Goal: Information Seeking & Learning: Learn about a topic

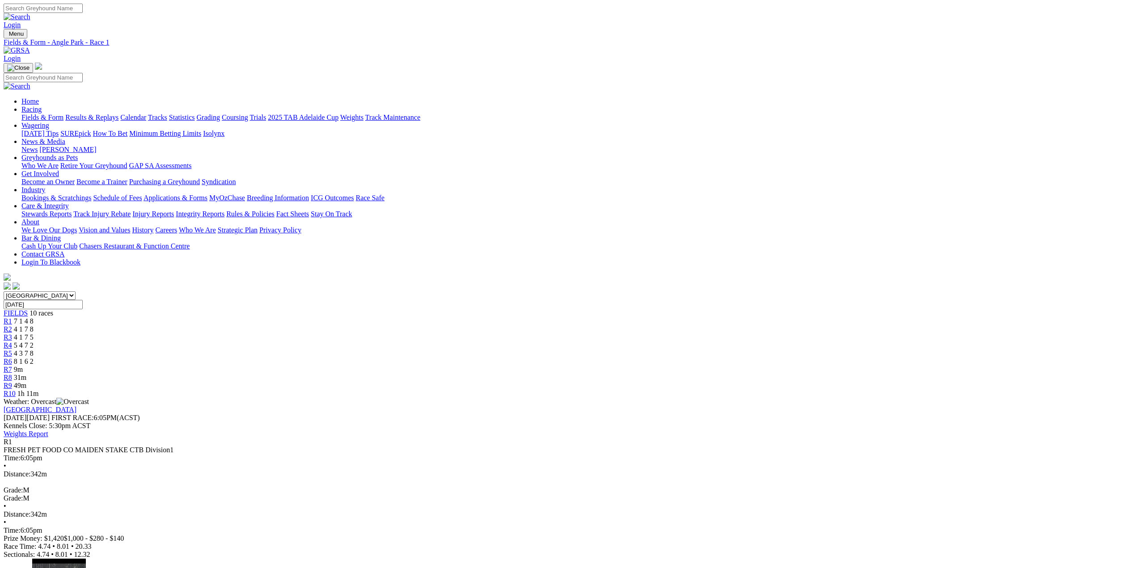
click at [28, 309] on span "FIELDS" at bounding box center [16, 313] width 24 height 8
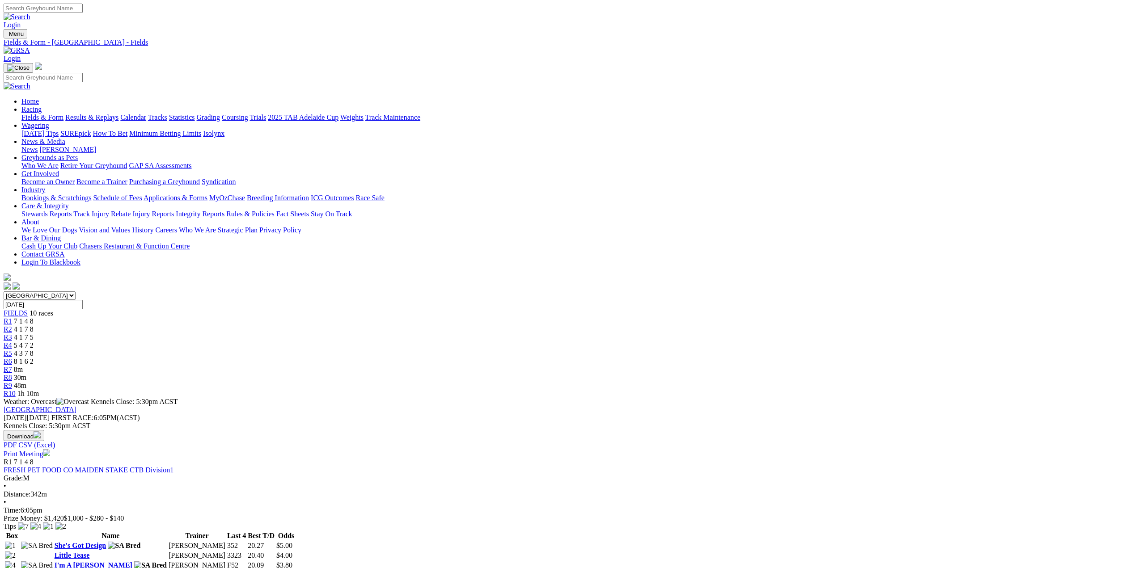
click at [63, 114] on link "Fields & Form" at bounding box center [42, 118] width 42 height 8
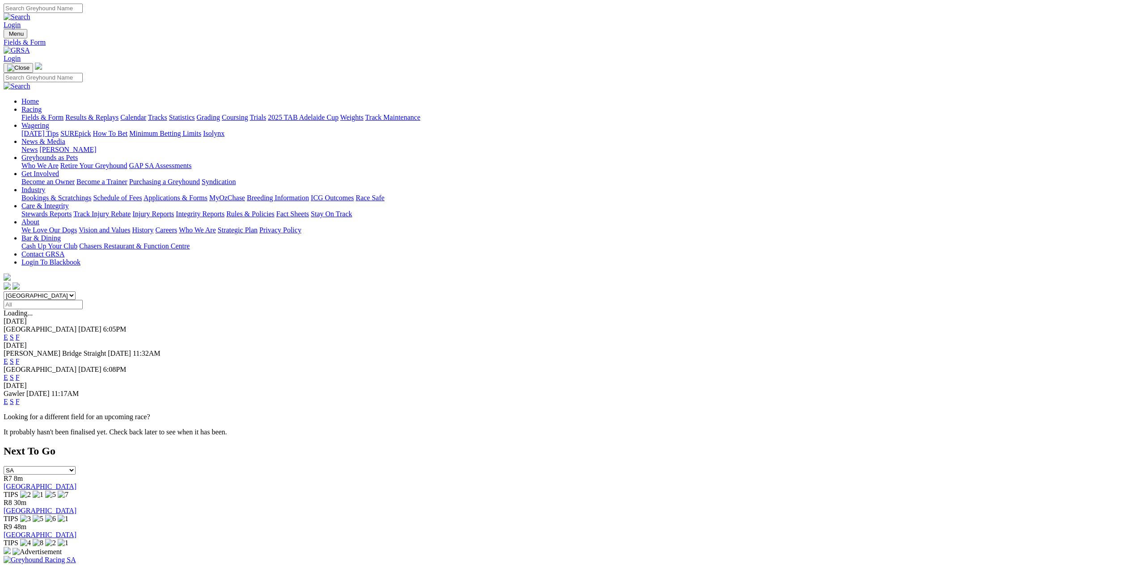
click at [8, 333] on link "E" at bounding box center [6, 337] width 4 height 8
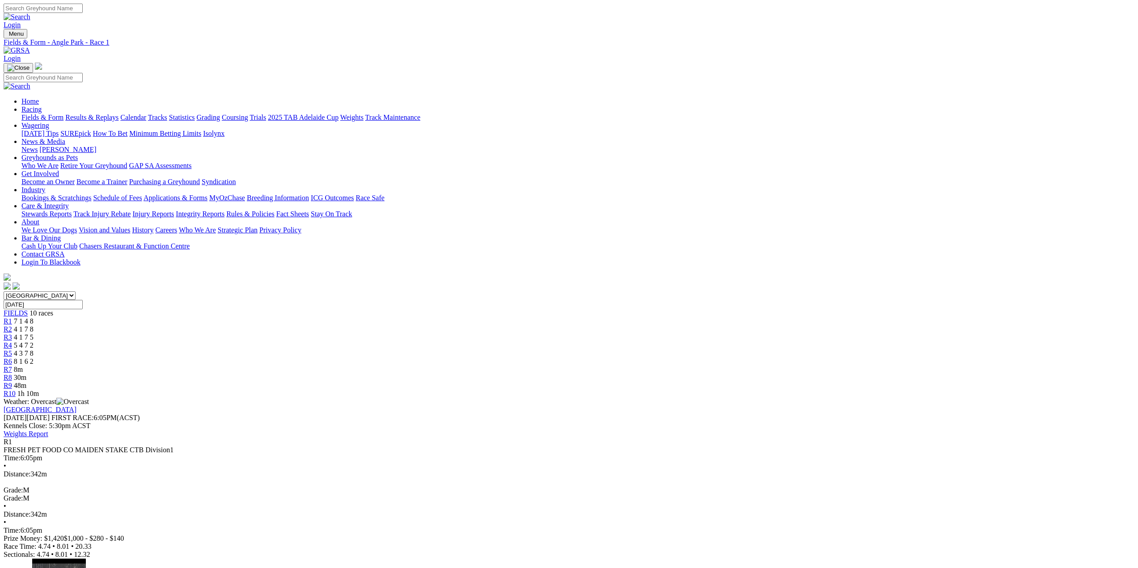
click at [12, 325] on span "R2" at bounding box center [8, 329] width 8 height 8
click at [12, 333] on span "R3" at bounding box center [8, 337] width 8 height 8
click at [12, 342] on span "R4" at bounding box center [8, 346] width 8 height 8
click at [12, 350] on span "R5" at bounding box center [8, 354] width 8 height 8
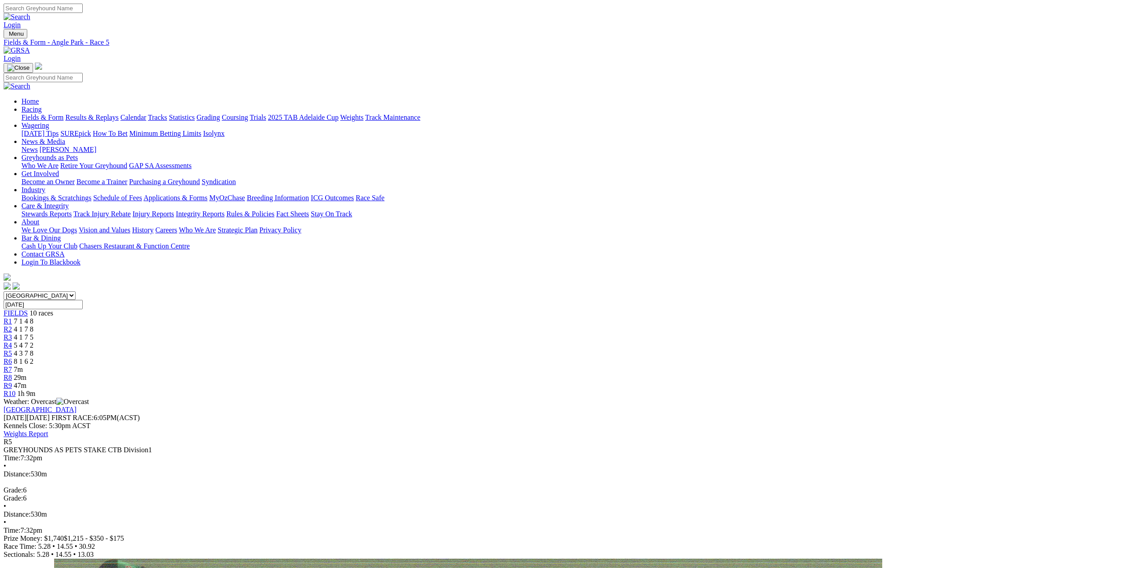
click at [12, 358] on span "R6" at bounding box center [8, 362] width 8 height 8
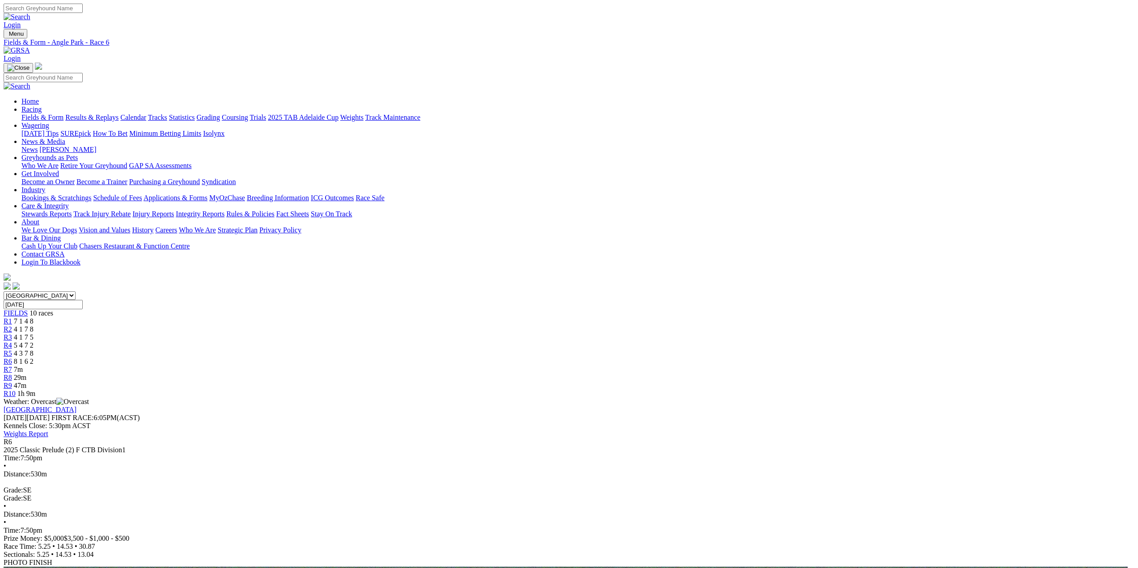
click at [12, 366] on span "R7" at bounding box center [8, 370] width 8 height 8
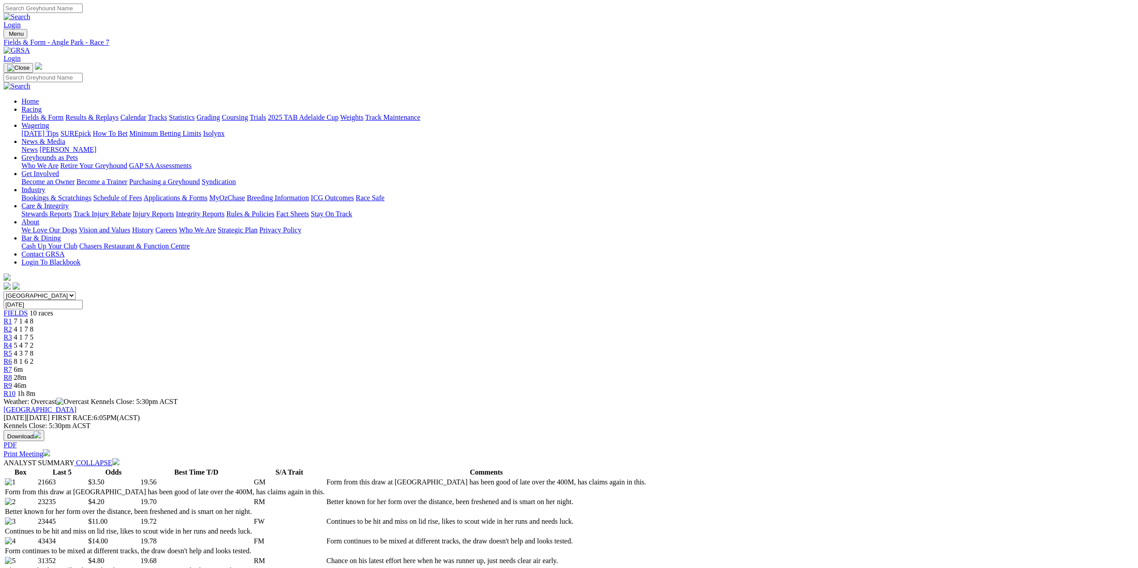
click at [12, 374] on span "R8" at bounding box center [8, 378] width 8 height 8
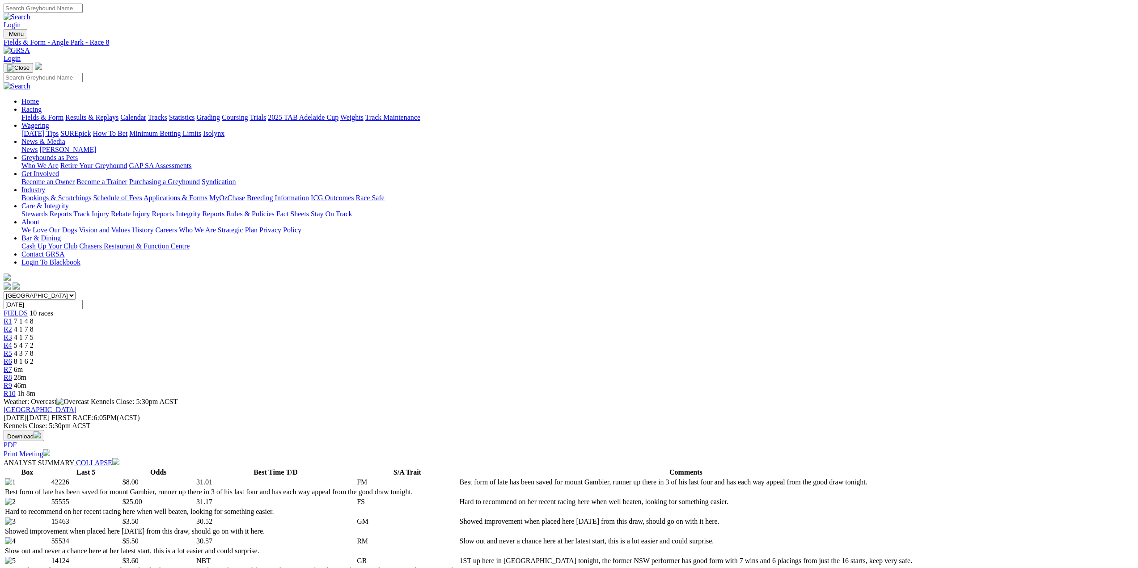
click at [12, 382] on span "R9" at bounding box center [8, 386] width 8 height 8
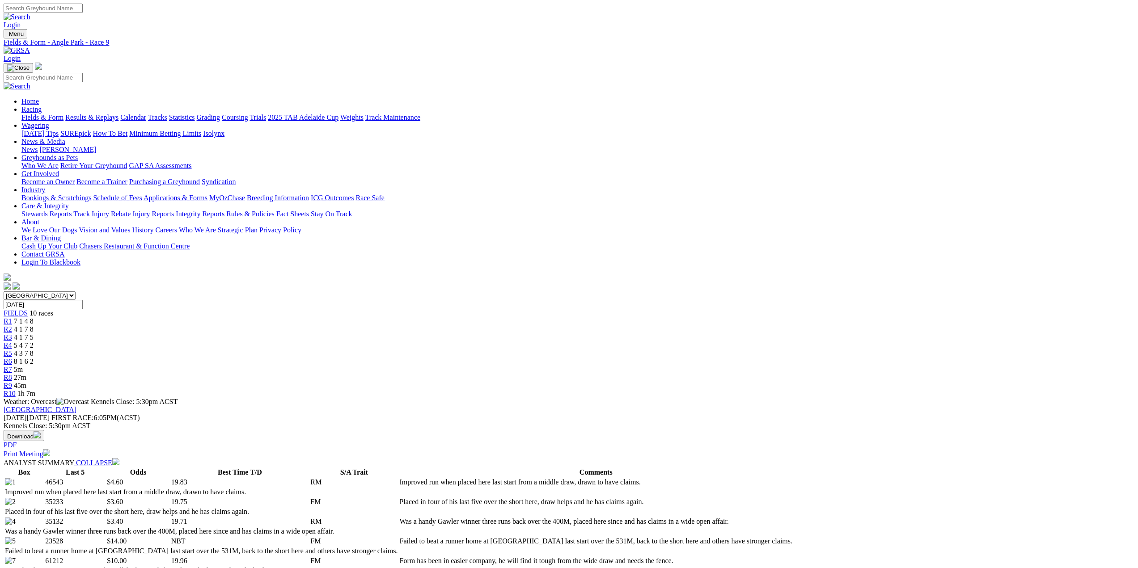
click at [12, 333] on span "R3" at bounding box center [8, 337] width 8 height 8
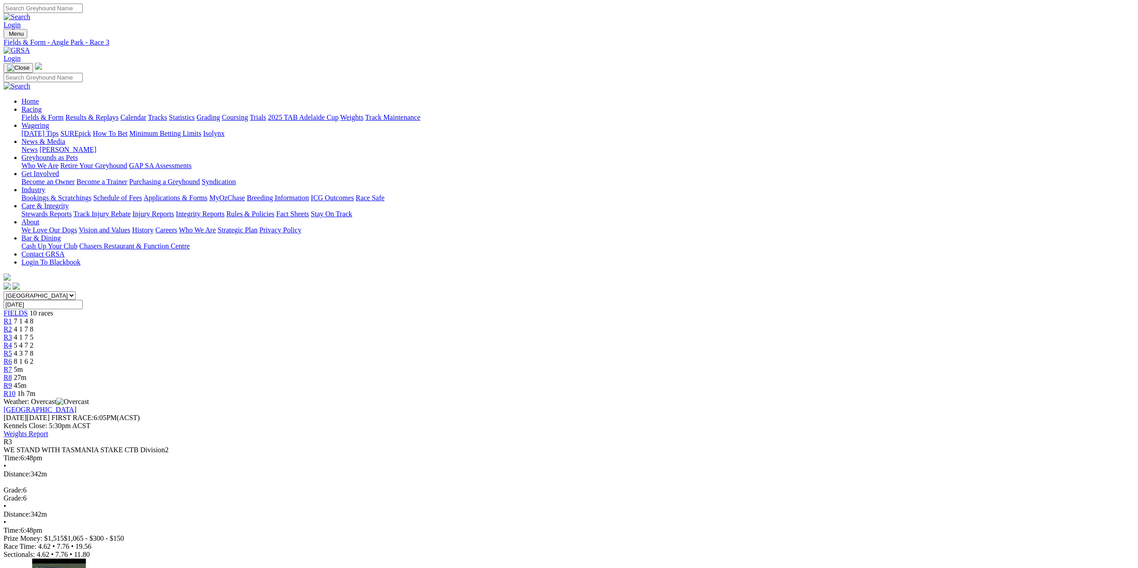
click at [12, 342] on span "R4" at bounding box center [8, 346] width 8 height 8
click at [12, 350] on span "R5" at bounding box center [8, 354] width 8 height 8
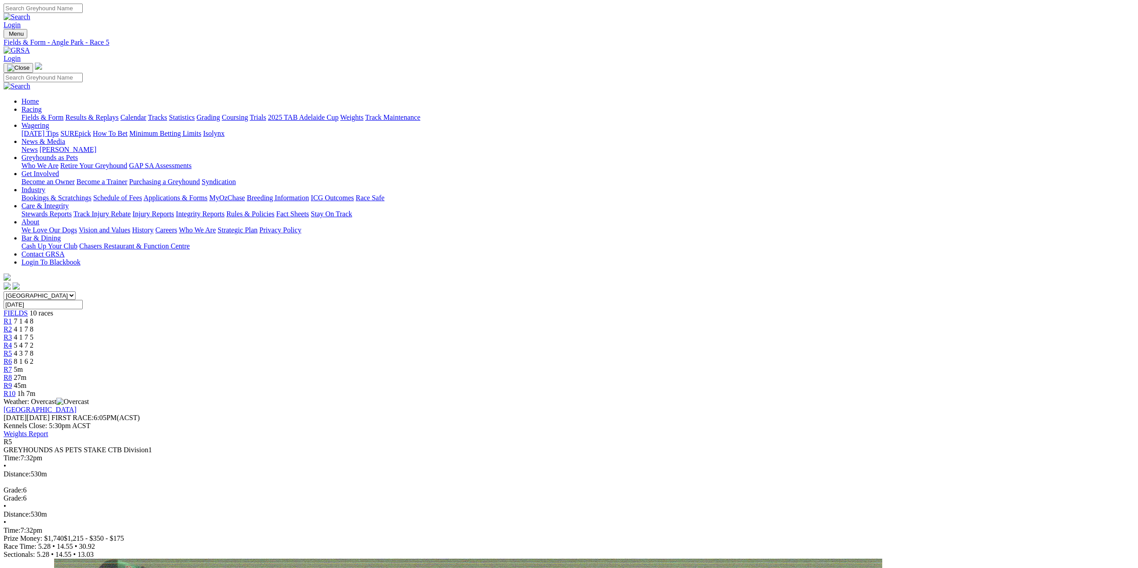
click at [12, 317] on span "R1" at bounding box center [8, 321] width 8 height 8
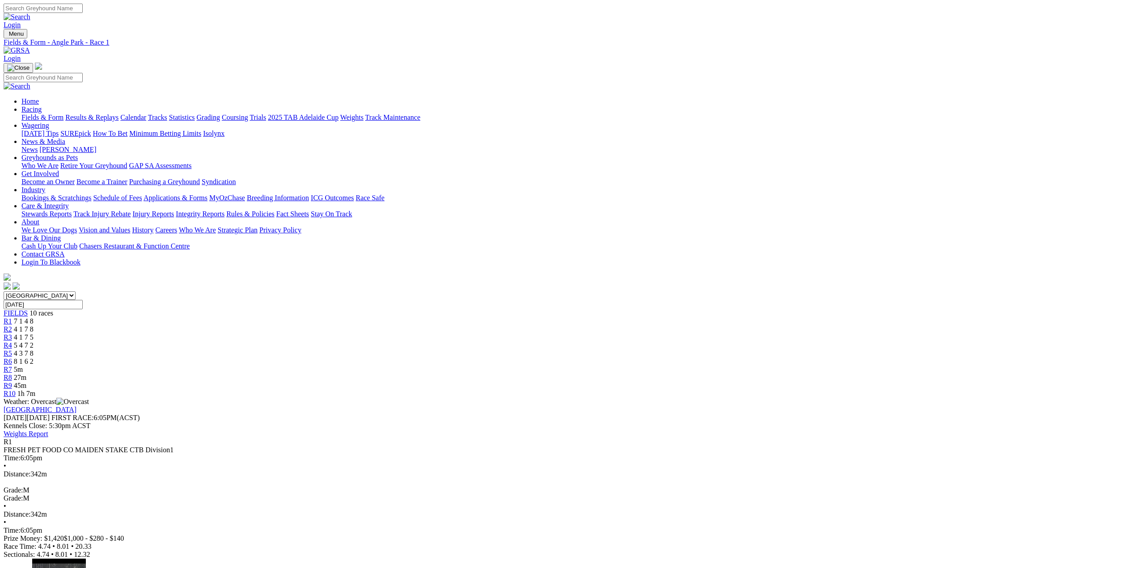
click at [12, 325] on link "R2" at bounding box center [8, 329] width 8 height 8
click at [12, 333] on span "R3" at bounding box center [8, 337] width 8 height 8
click at [12, 342] on span "R4" at bounding box center [8, 346] width 8 height 8
click at [12, 350] on link "R5" at bounding box center [8, 354] width 8 height 8
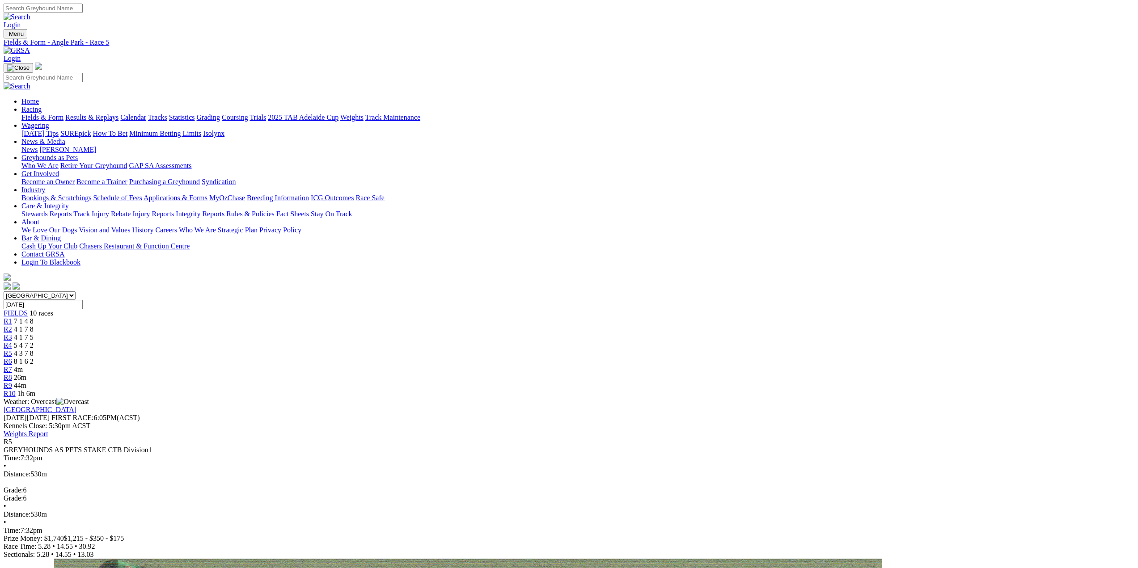
click at [12, 382] on span "R9" at bounding box center [8, 386] width 8 height 8
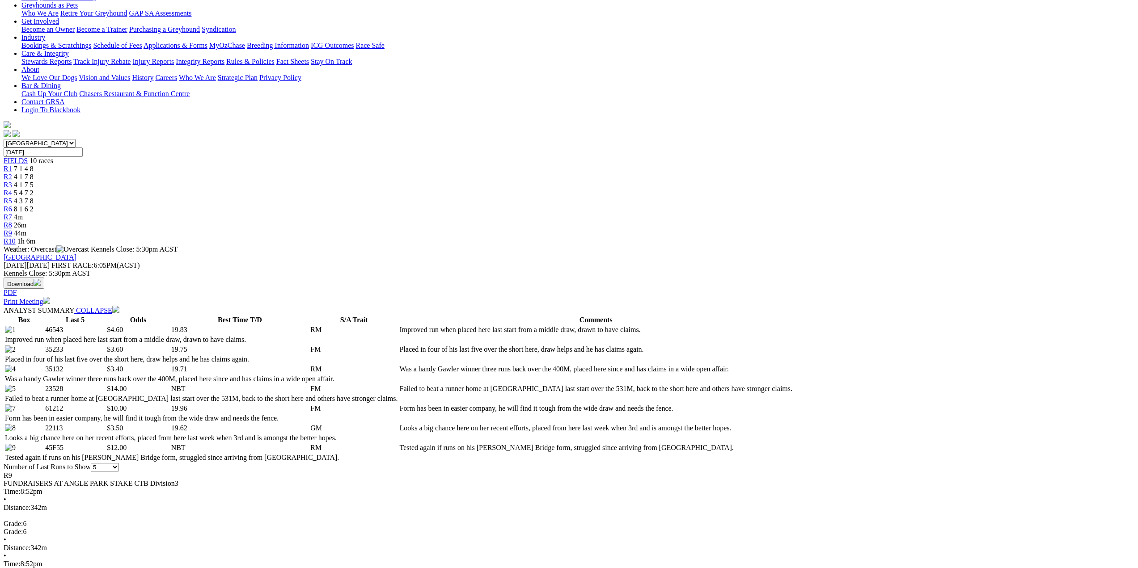
scroll to position [45, 0]
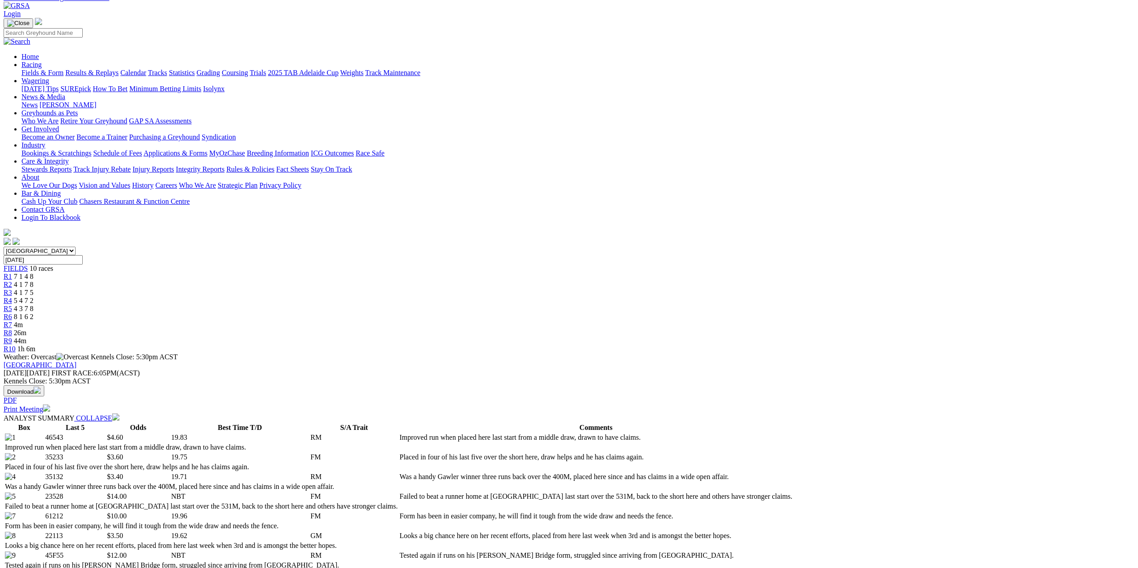
click at [16, 345] on span "R10" at bounding box center [10, 349] width 12 height 8
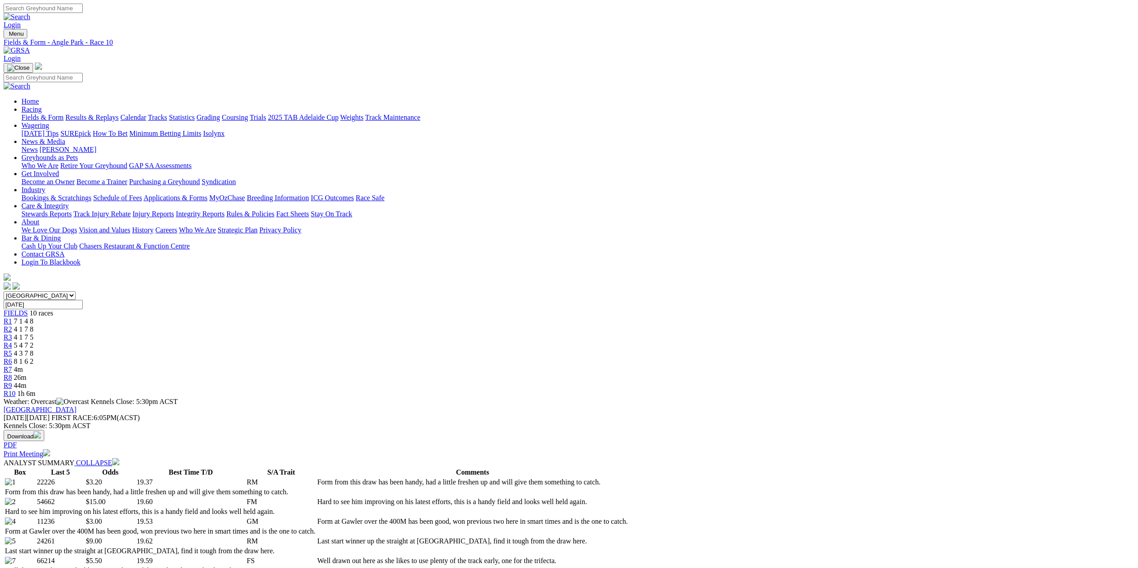
click at [12, 333] on span "R3" at bounding box center [8, 337] width 8 height 8
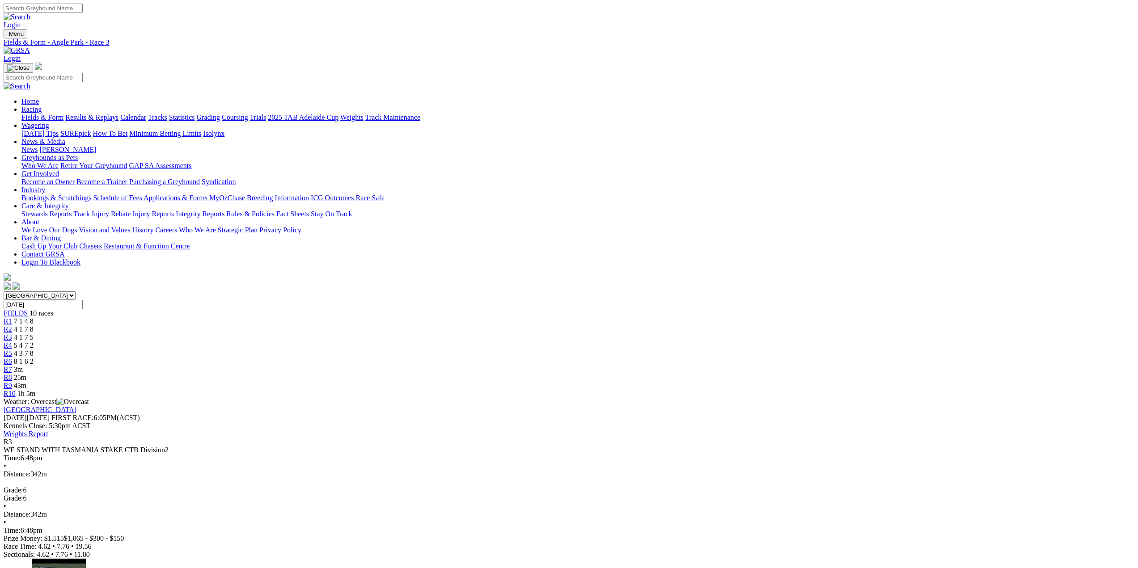
click at [12, 342] on span "R4" at bounding box center [8, 346] width 8 height 8
click at [580, 350] on div "R5 4 3 7 8" at bounding box center [569, 354] width 1130 height 8
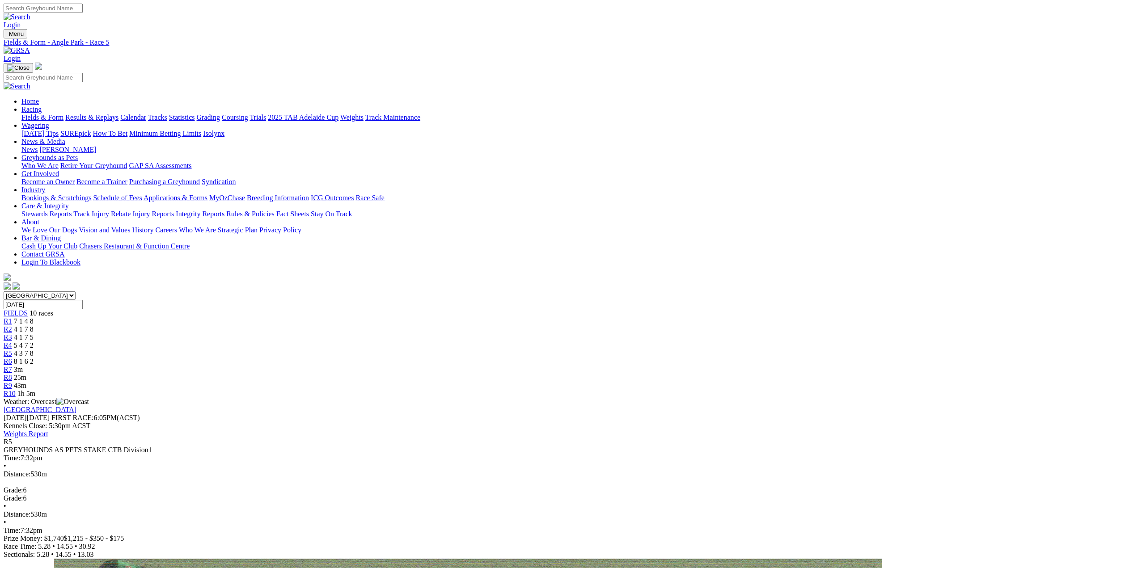
click at [12, 358] on span "R6" at bounding box center [8, 362] width 8 height 8
